Goal: Task Accomplishment & Management: Manage account settings

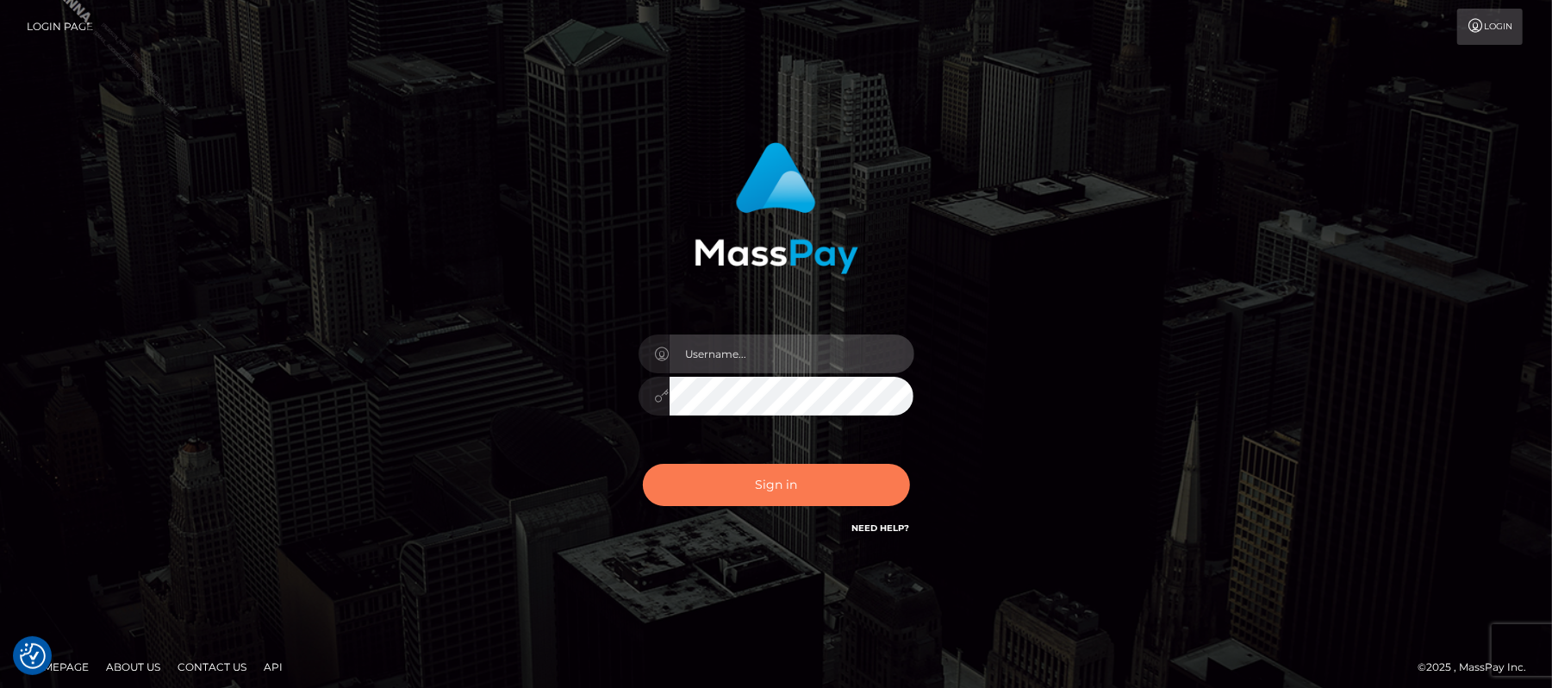
type input "Carmel.megabonanza"
click at [840, 479] on button "Sign in" at bounding box center [776, 485] width 267 height 42
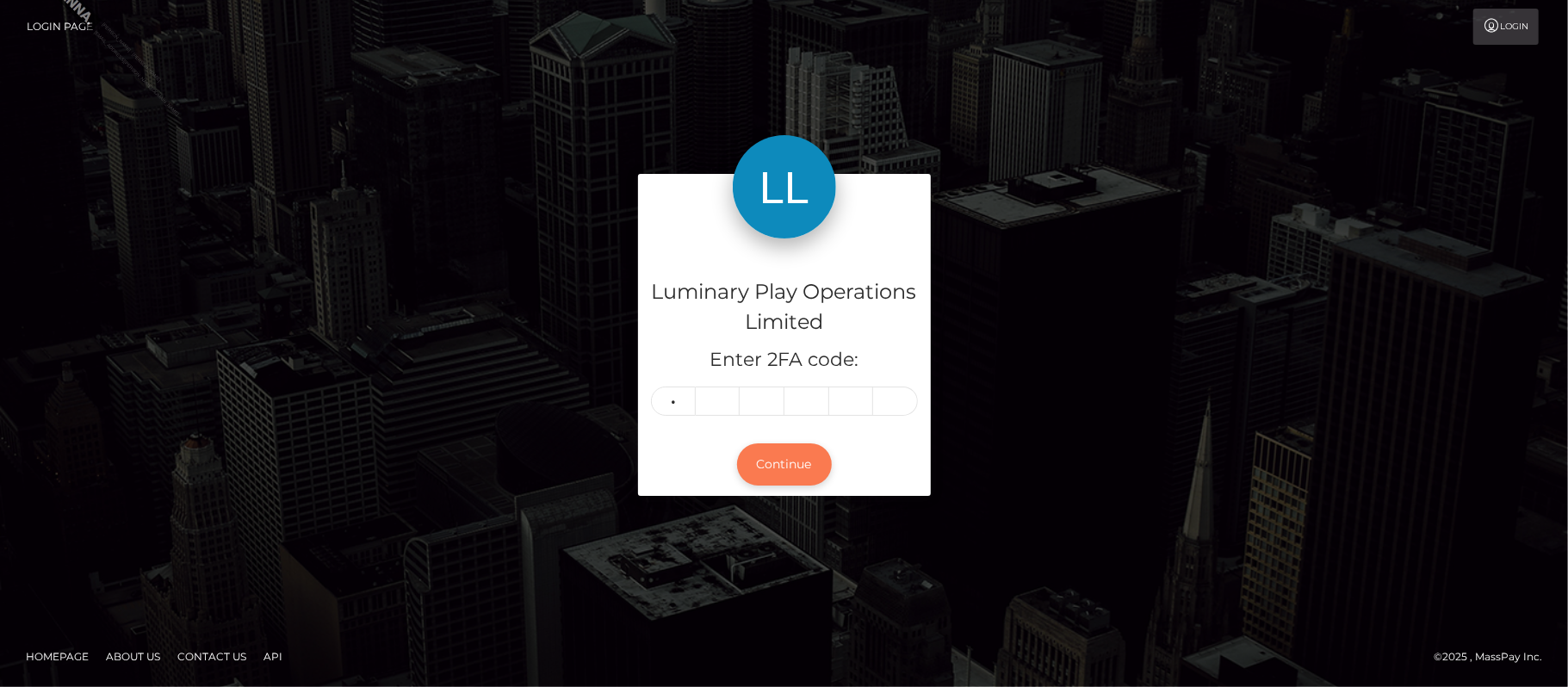
type input "3"
type input "5"
type input "8"
type input "6"
type input "5"
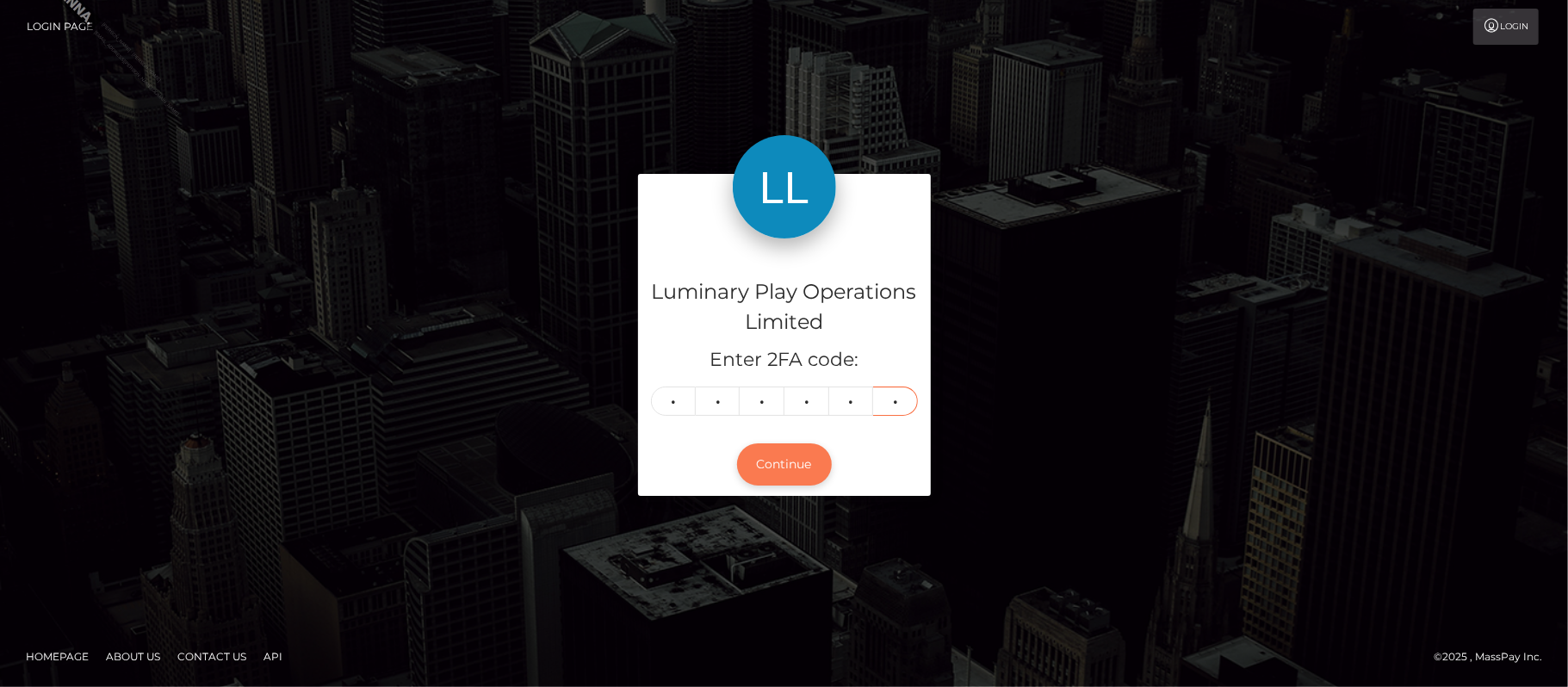
type input "3"
click at [789, 456] on button "Continue" at bounding box center [784, 464] width 95 height 42
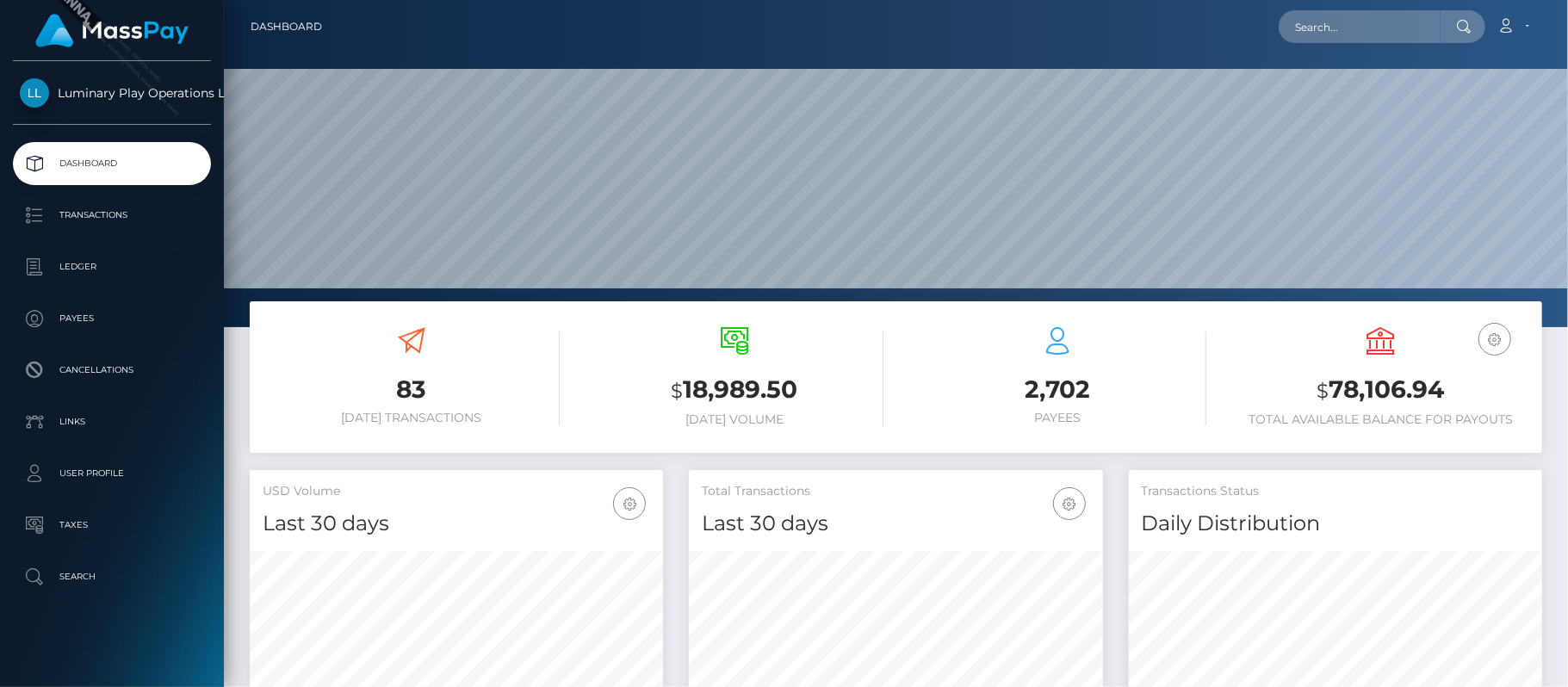
scroll to position [305, 414]
click at [1400, 382] on h3 "$ 78,106.94" at bounding box center [1380, 389] width 297 height 35
copy h3 "78,106.94"
